Goal: Book appointment/travel/reservation

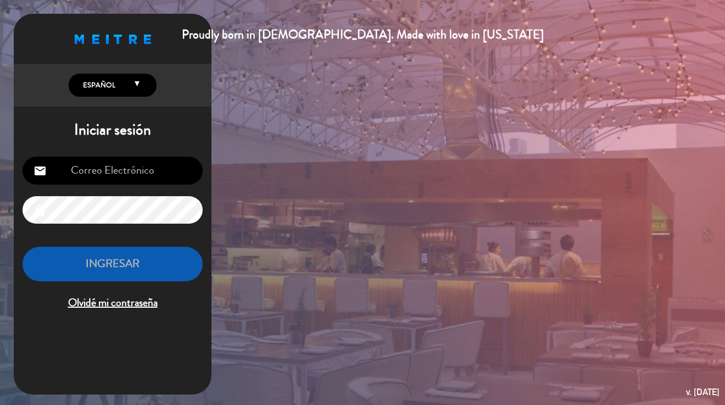
type input "[EMAIL_ADDRESS][DOMAIN_NAME]"
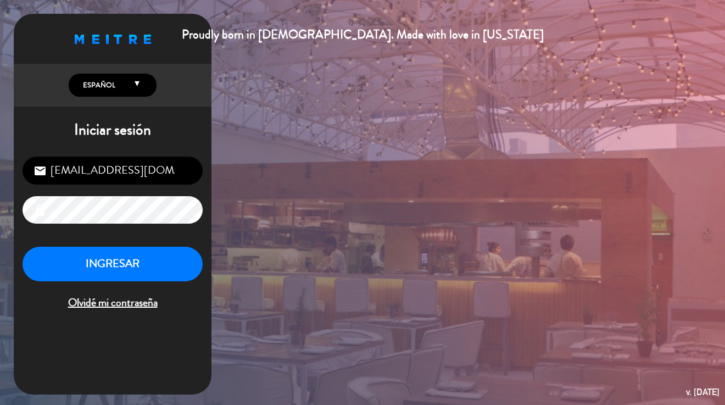
click at [105, 256] on button "INGRESAR" at bounding box center [113, 264] width 180 height 35
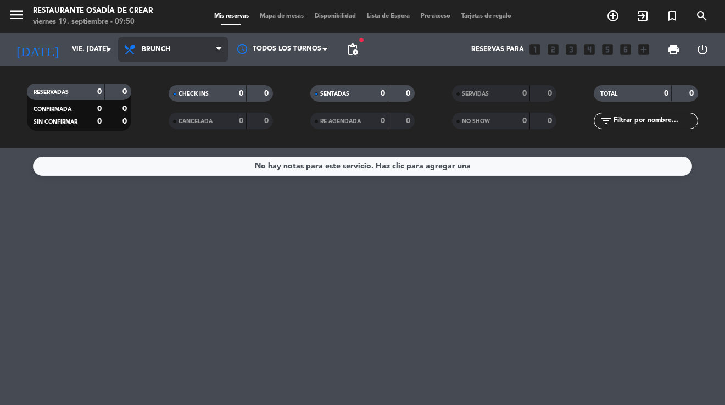
click at [224, 51] on span at bounding box center [221, 49] width 11 height 10
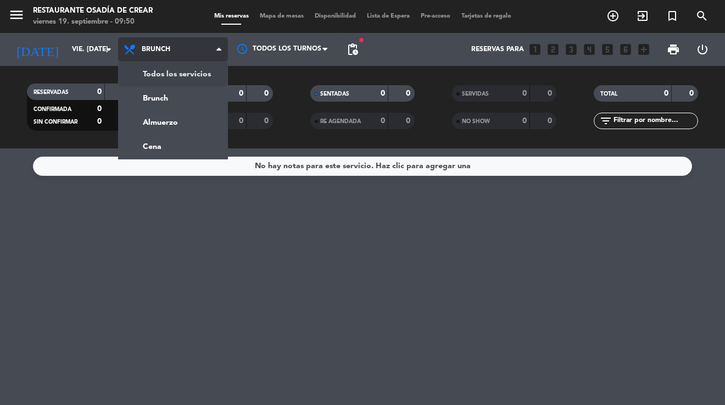
click at [164, 73] on div "menu Restaurante Osadía [PERSON_NAME] viernes 19. septiembre - 09:50 Mis reserv…" at bounding box center [362, 74] width 725 height 148
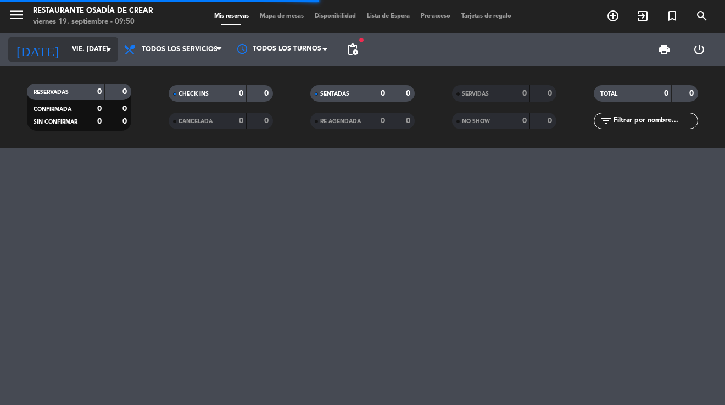
click at [108, 53] on icon "arrow_drop_down" at bounding box center [108, 49] width 13 height 13
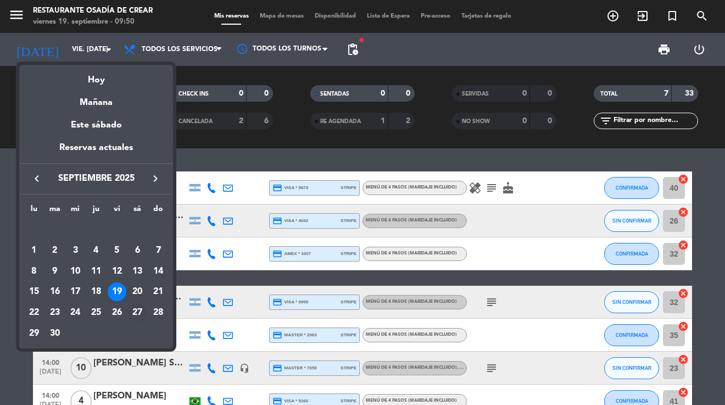
click at [136, 314] on div "27" at bounding box center [137, 312] width 19 height 19
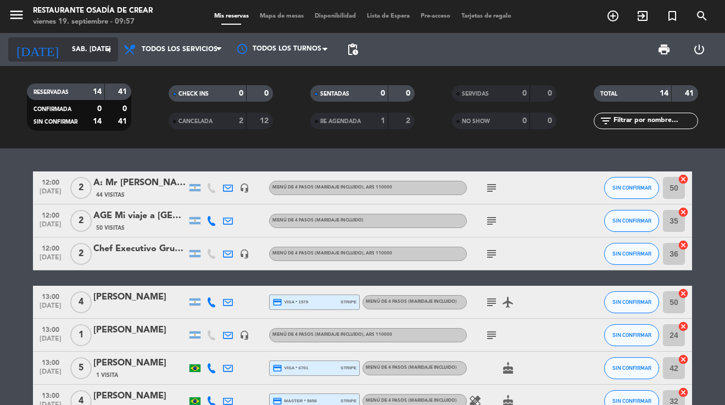
click at [110, 49] on icon "arrow_drop_down" at bounding box center [108, 49] width 13 height 13
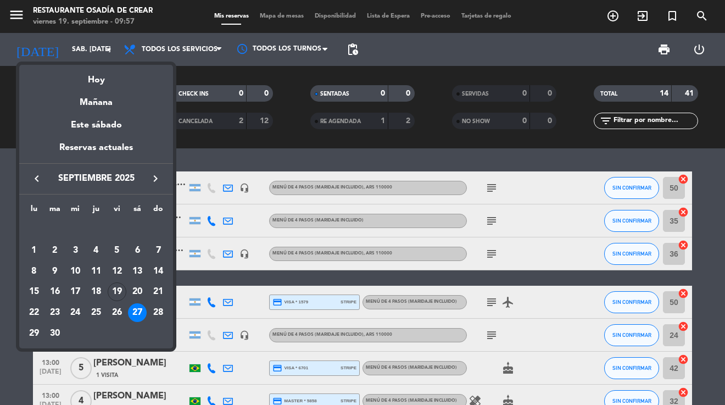
click at [106, 50] on div at bounding box center [362, 202] width 725 height 405
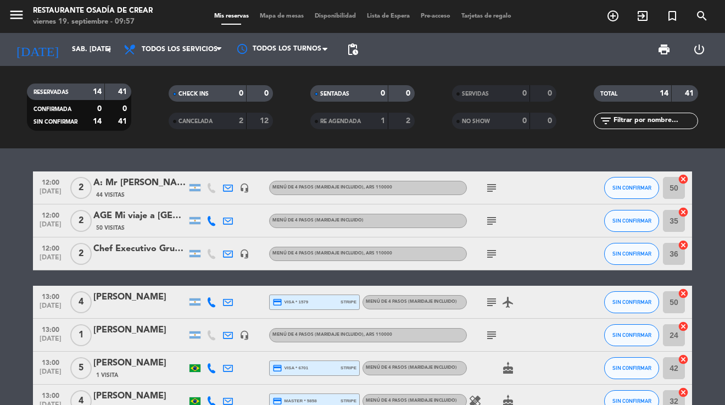
click at [106, 50] on icon "arrow_drop_down" at bounding box center [108, 49] width 13 height 13
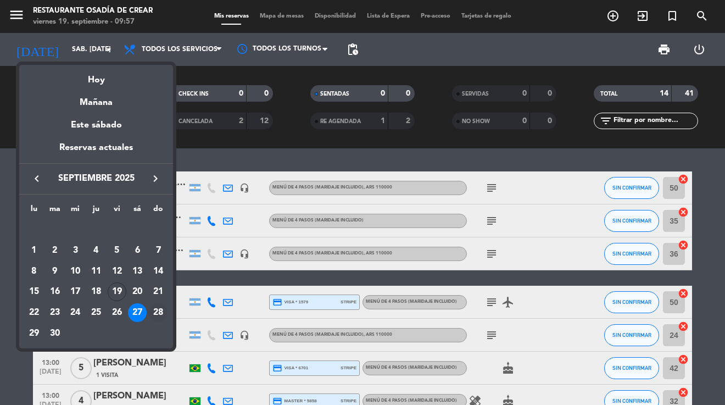
click at [158, 311] on div "28" at bounding box center [158, 312] width 19 height 19
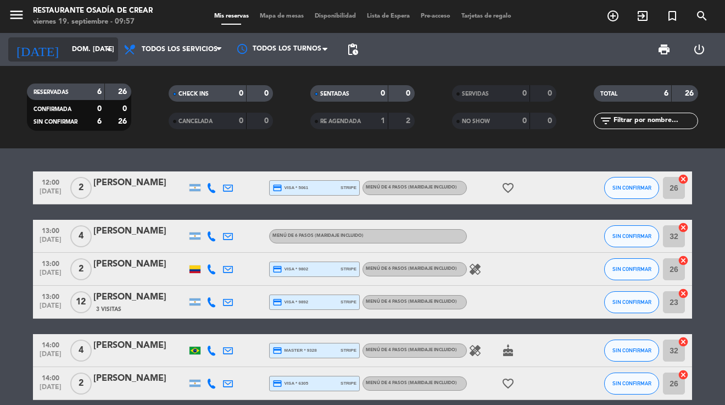
click at [109, 50] on icon "arrow_drop_down" at bounding box center [108, 49] width 13 height 13
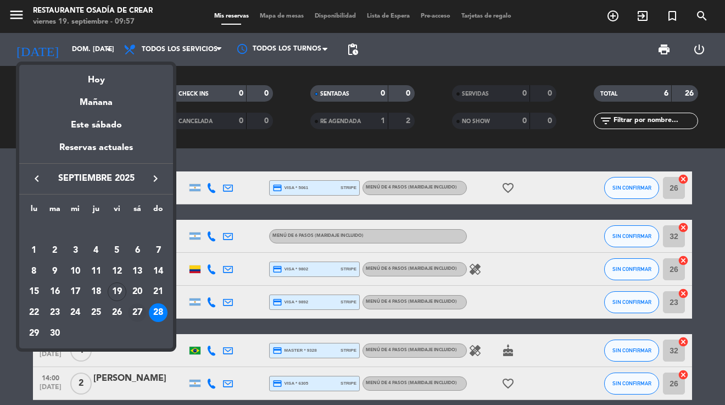
click at [138, 312] on div "27" at bounding box center [137, 312] width 19 height 19
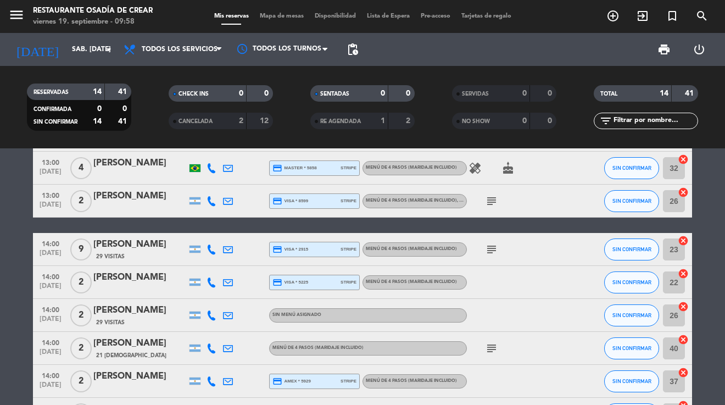
scroll to position [231, 0]
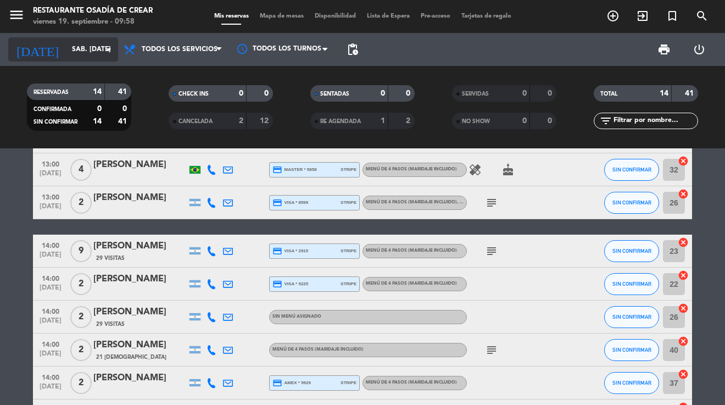
click at [110, 52] on icon "arrow_drop_down" at bounding box center [108, 49] width 13 height 13
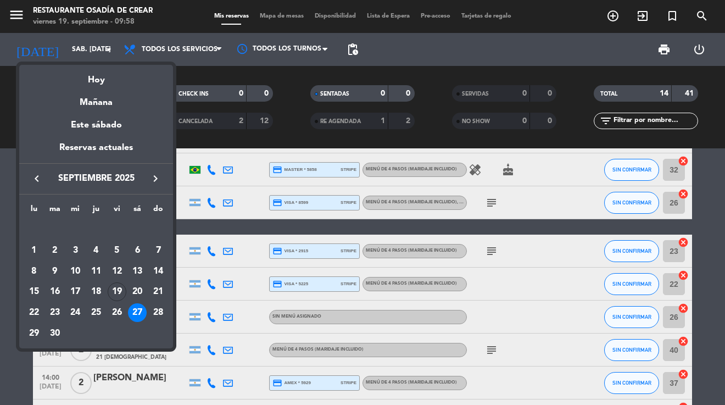
click at [16, 16] on div at bounding box center [362, 202] width 725 height 405
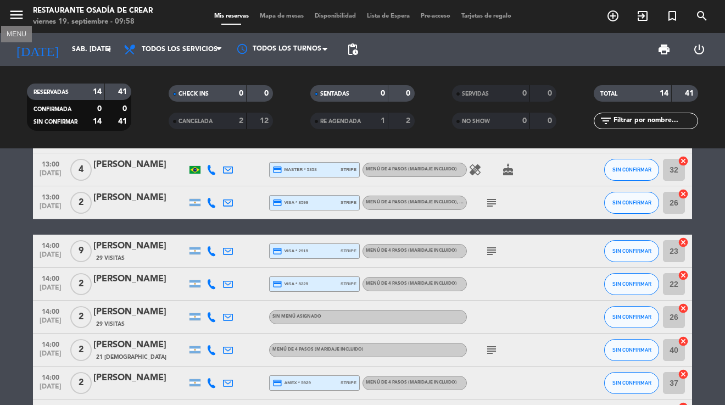
click at [12, 15] on icon "menu" at bounding box center [16, 15] width 16 height 16
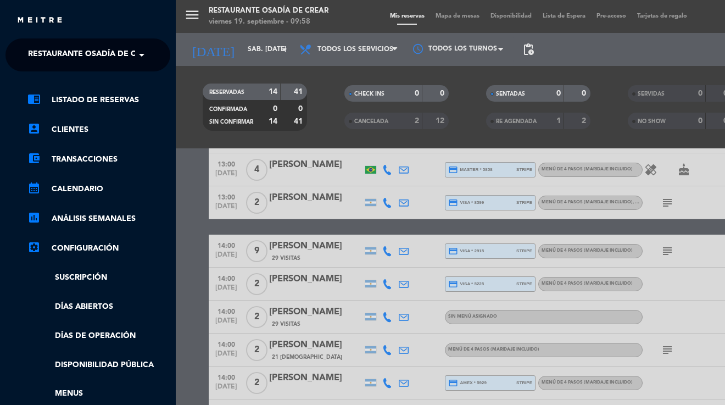
click at [139, 53] on span at bounding box center [144, 54] width 19 height 23
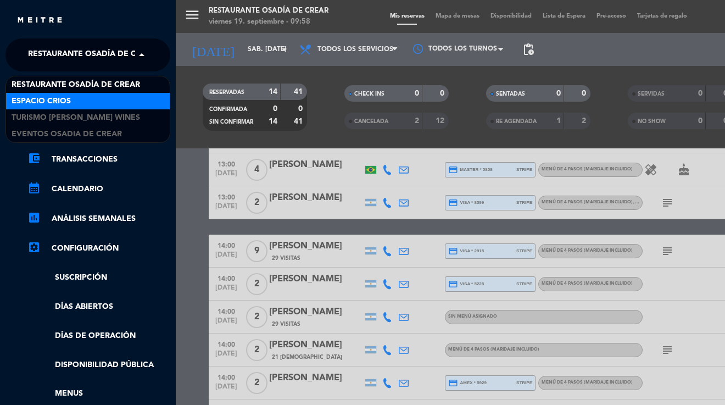
click at [88, 102] on div "Espacio Crios" at bounding box center [88, 101] width 164 height 16
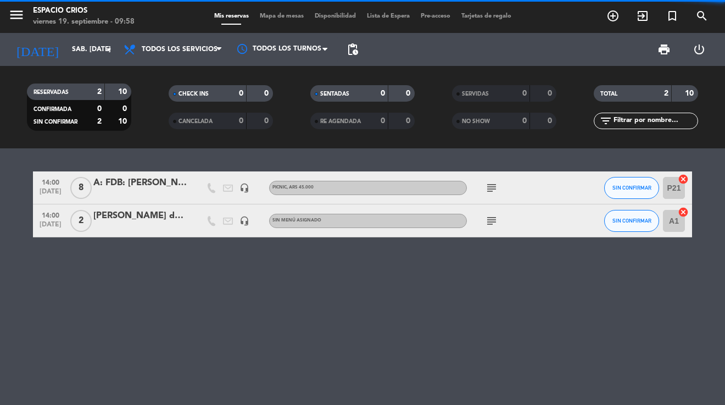
scroll to position [0, 0]
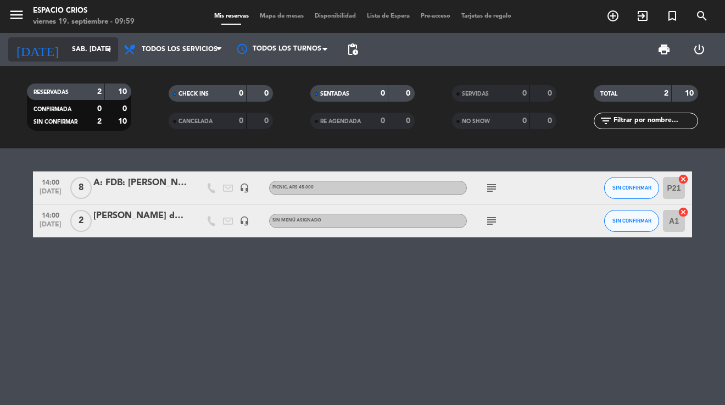
click at [109, 49] on icon "arrow_drop_down" at bounding box center [108, 49] width 13 height 13
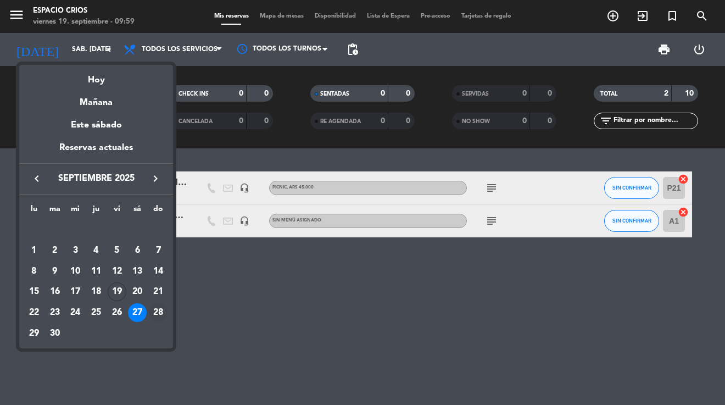
click at [157, 311] on div "28" at bounding box center [158, 312] width 19 height 19
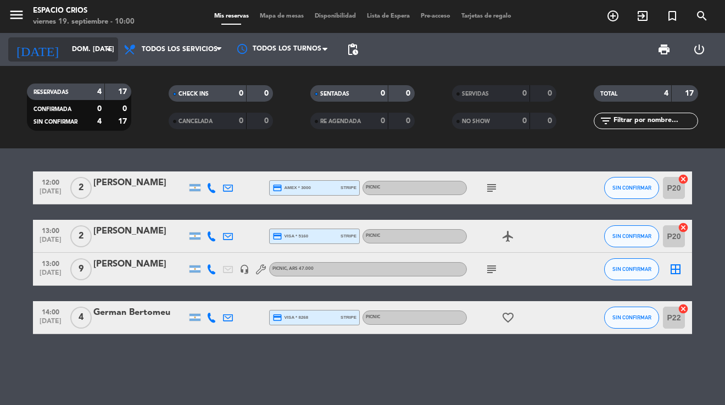
click at [109, 49] on icon "arrow_drop_down" at bounding box center [108, 49] width 13 height 13
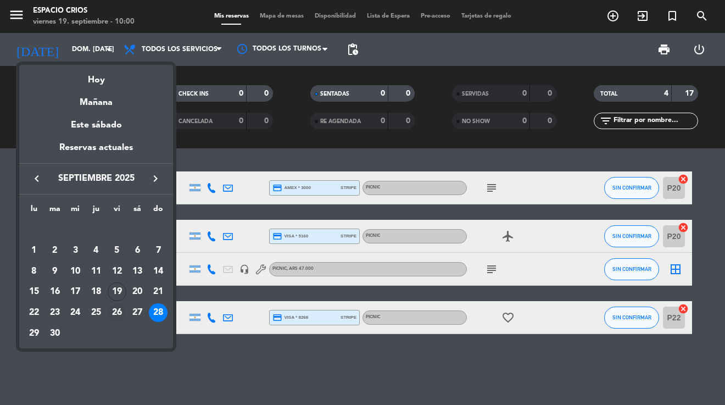
click at [117, 311] on div "26" at bounding box center [117, 312] width 19 height 19
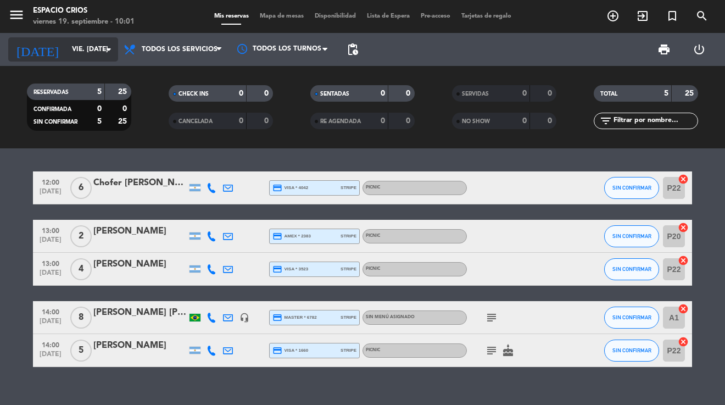
click at [109, 51] on icon "arrow_drop_down" at bounding box center [108, 49] width 13 height 13
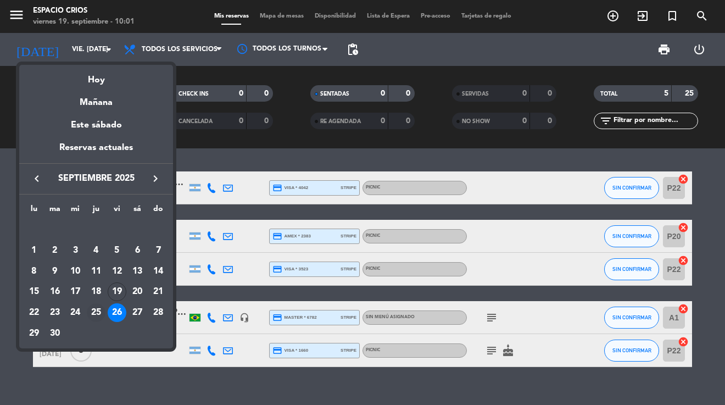
click at [94, 315] on div "25" at bounding box center [96, 312] width 19 height 19
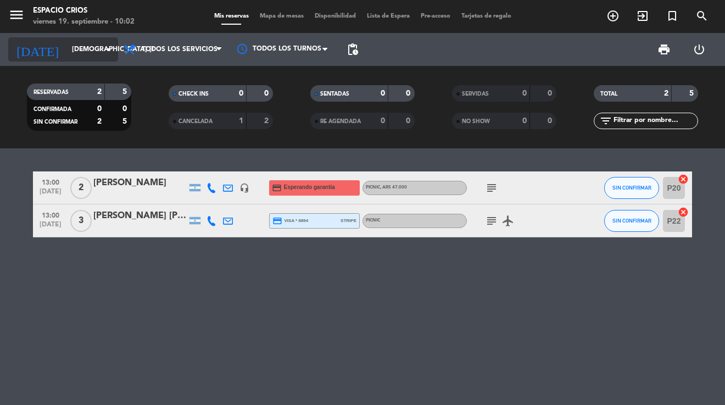
click at [106, 49] on icon "arrow_drop_down" at bounding box center [108, 49] width 13 height 13
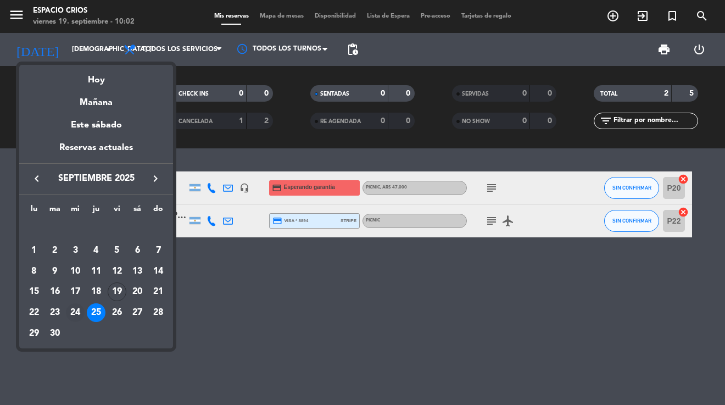
click at [74, 313] on div "24" at bounding box center [75, 312] width 19 height 19
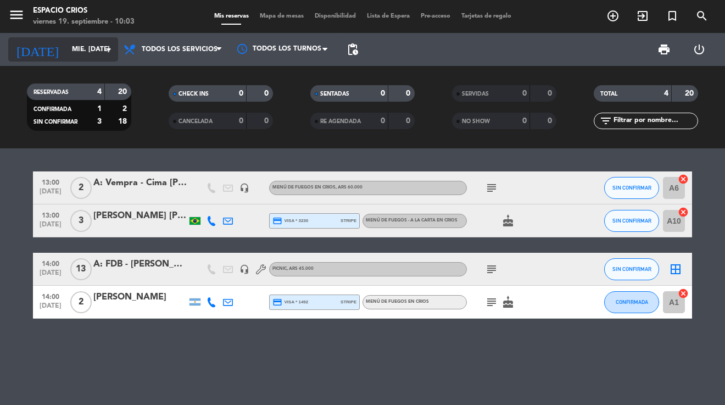
click at [108, 52] on icon "arrow_drop_down" at bounding box center [108, 49] width 13 height 13
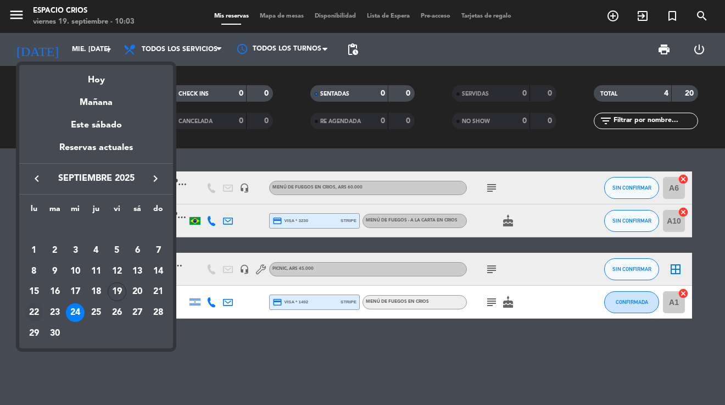
click at [32, 313] on div "22" at bounding box center [34, 312] width 19 height 19
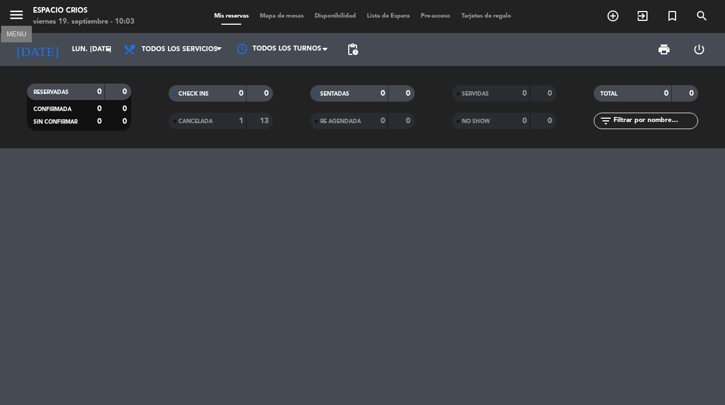
click at [17, 19] on icon "menu" at bounding box center [16, 15] width 16 height 16
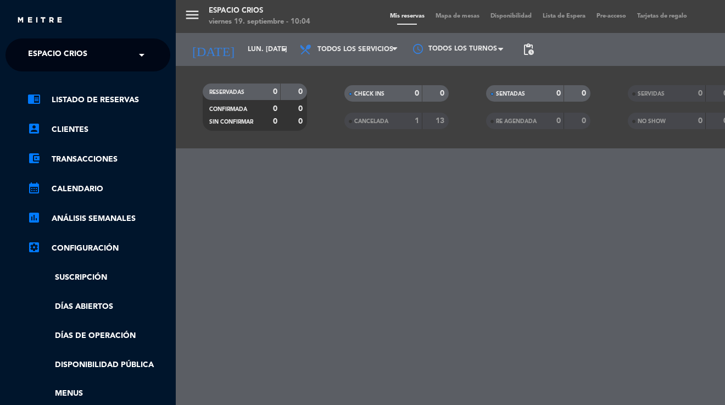
click at [141, 58] on span at bounding box center [144, 54] width 19 height 23
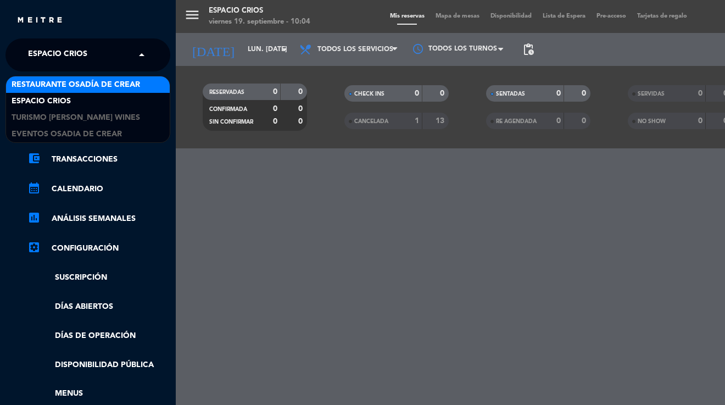
click at [81, 83] on span "Restaurante Osadía de Crear" at bounding box center [76, 85] width 128 height 13
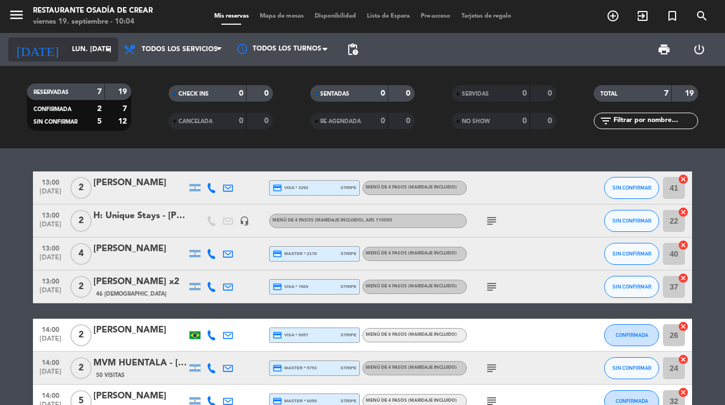
click at [109, 52] on icon "arrow_drop_down" at bounding box center [108, 49] width 13 height 13
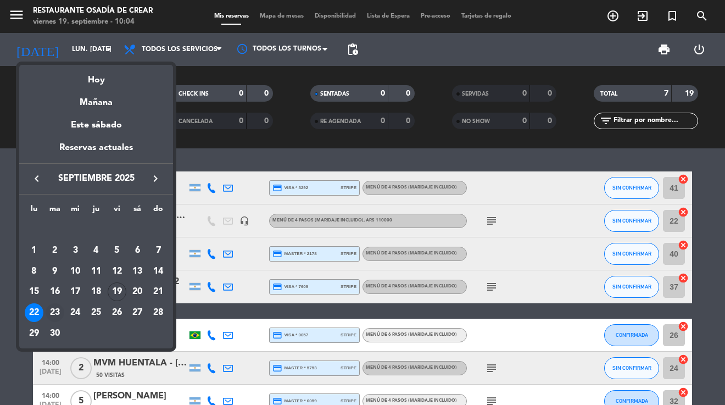
click at [53, 316] on div "23" at bounding box center [55, 312] width 19 height 19
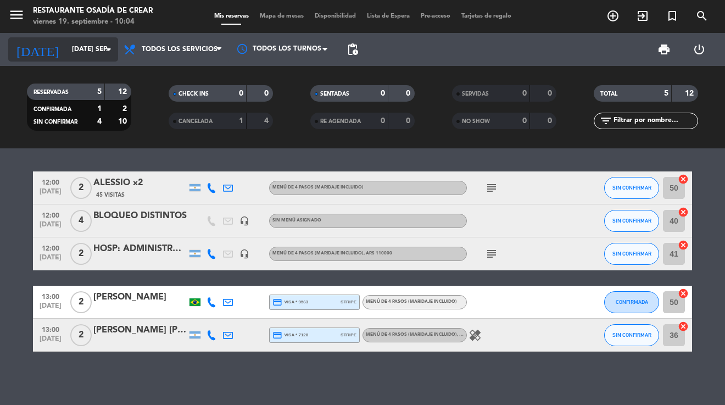
click at [108, 51] on icon "arrow_drop_down" at bounding box center [108, 49] width 13 height 13
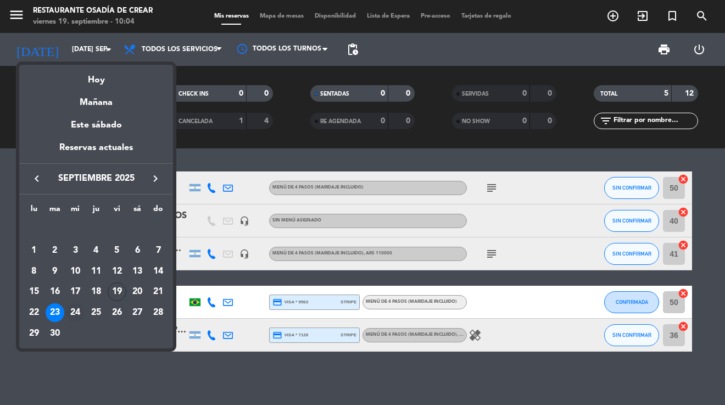
click at [75, 312] on div "24" at bounding box center [75, 312] width 19 height 19
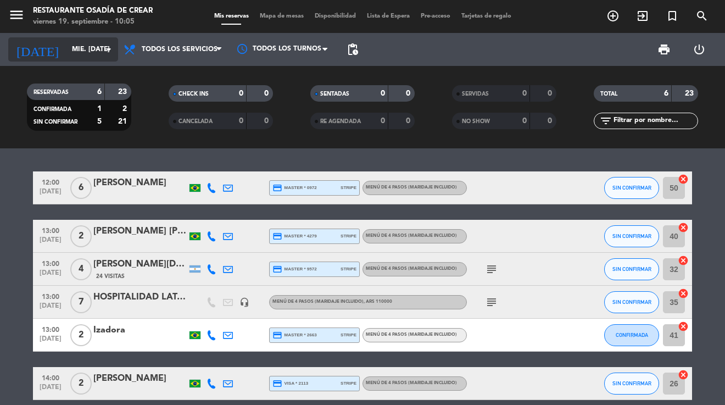
click at [108, 52] on icon "arrow_drop_down" at bounding box center [108, 49] width 13 height 13
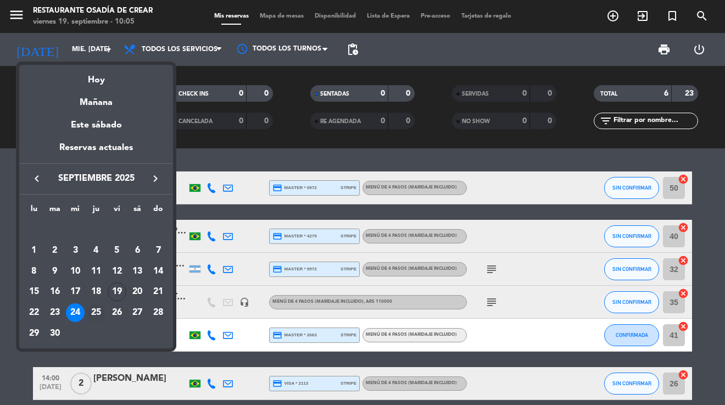
click at [95, 312] on div "25" at bounding box center [96, 312] width 19 height 19
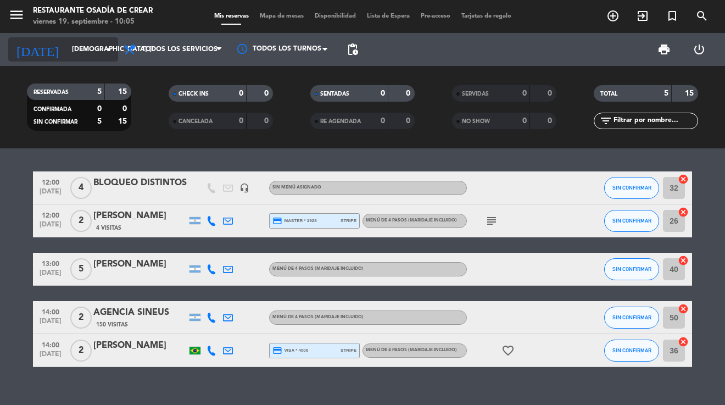
click at [109, 49] on icon "arrow_drop_down" at bounding box center [108, 49] width 13 height 13
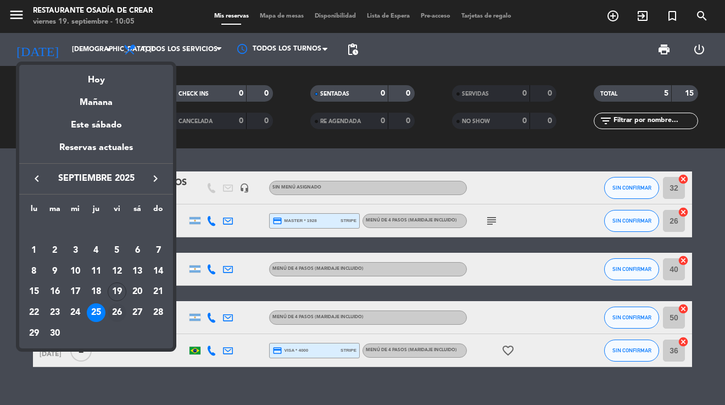
click at [117, 313] on div "26" at bounding box center [117, 312] width 19 height 19
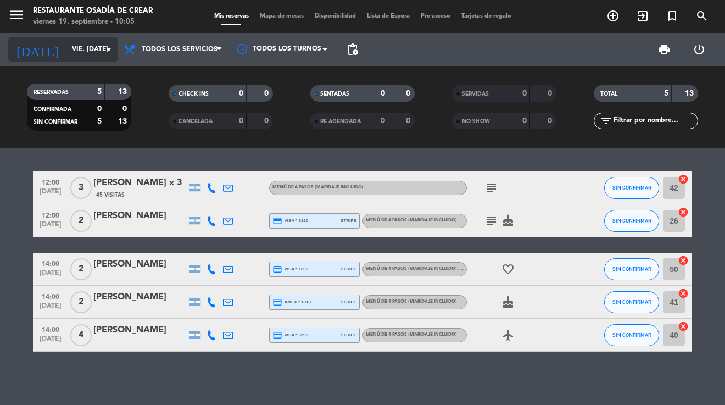
click at [108, 49] on icon "arrow_drop_down" at bounding box center [108, 49] width 13 height 13
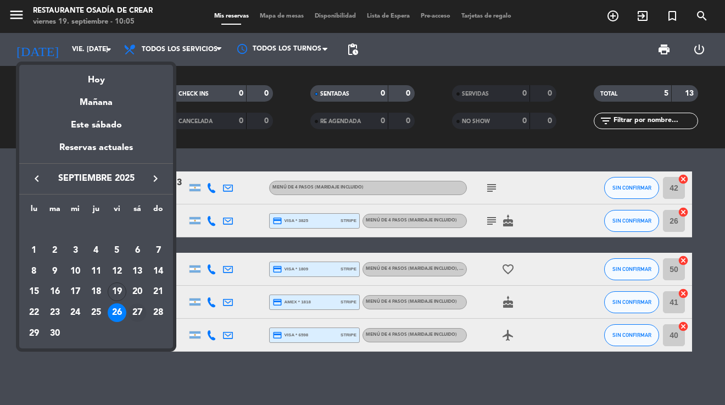
click at [136, 311] on div "27" at bounding box center [137, 312] width 19 height 19
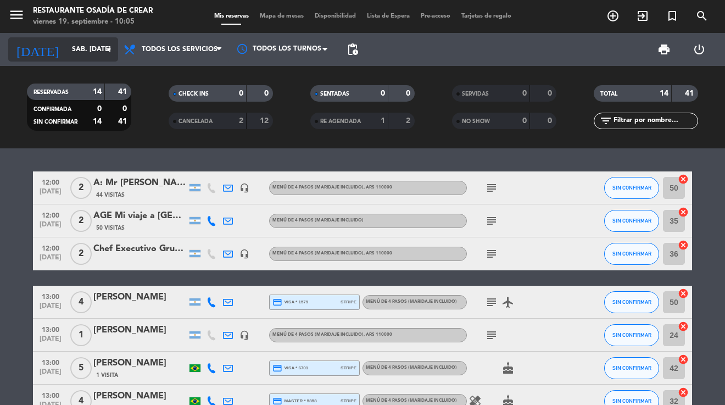
click at [109, 47] on icon "arrow_drop_down" at bounding box center [108, 49] width 13 height 13
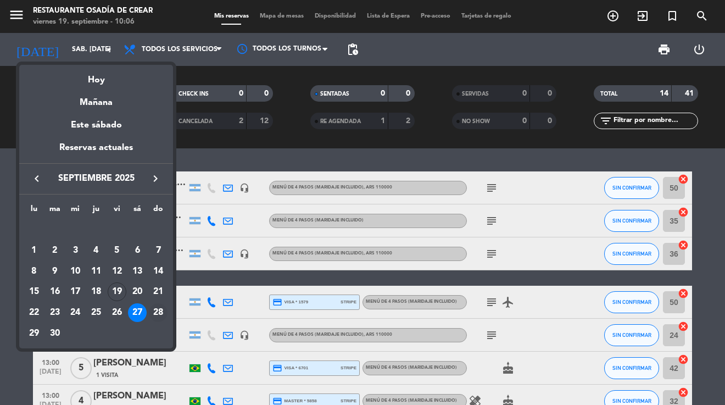
click at [157, 310] on div "28" at bounding box center [158, 312] width 19 height 19
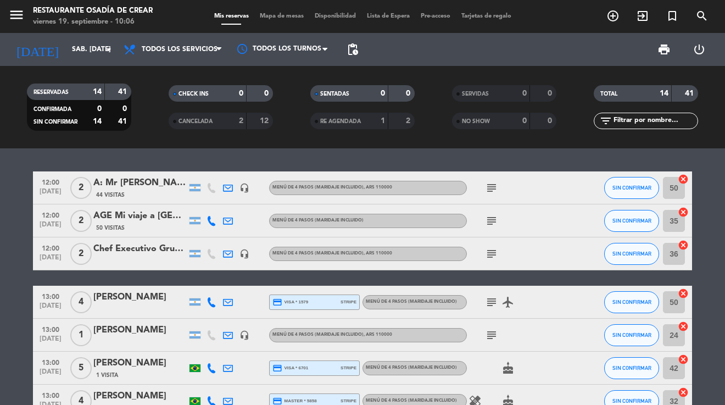
type input "dom. [DATE]"
